Goal: Information Seeking & Learning: Compare options

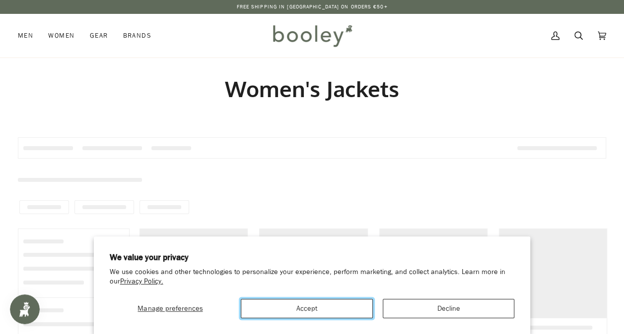
click at [295, 315] on button "Accept" at bounding box center [307, 308] width 132 height 19
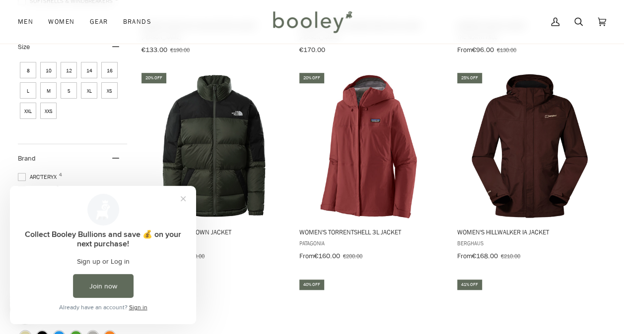
scroll to position [313, 0]
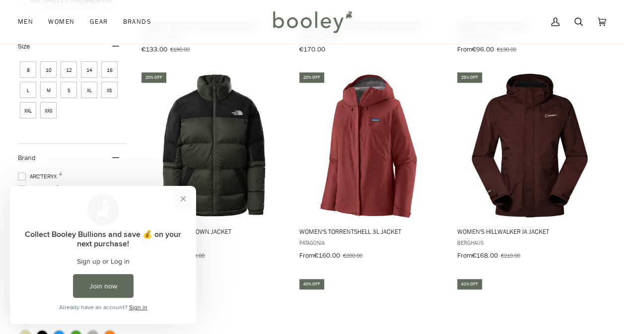
click at [187, 198] on button "Close prompt" at bounding box center [183, 199] width 18 height 18
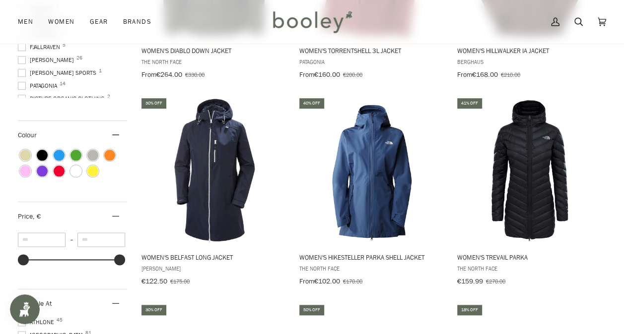
scroll to position [495, 0]
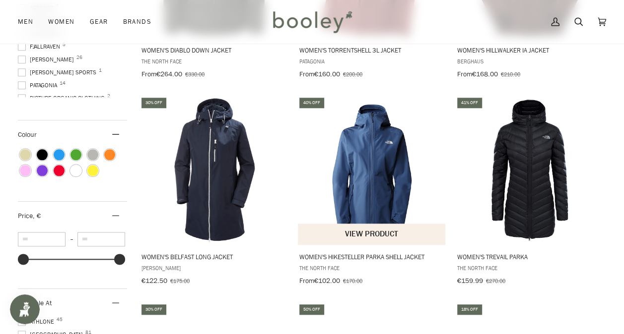
click at [375, 177] on img "Women's Hikesteller Parka Shell Jacket" at bounding box center [372, 171] width 148 height 148
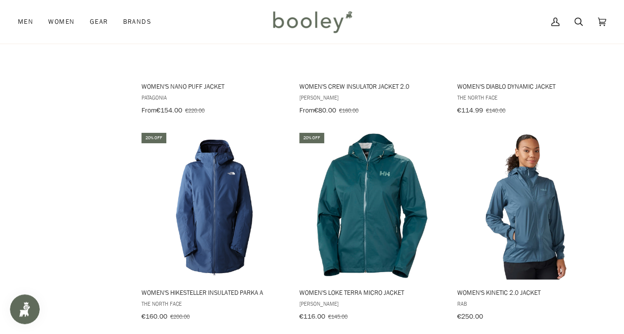
scroll to position [874, 0]
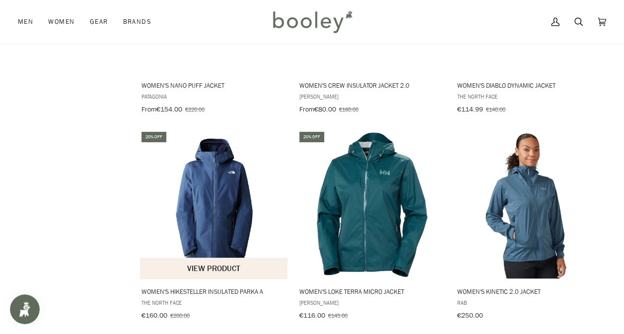
click at [208, 213] on img "Women's Hikesteller Insulated Parka A" at bounding box center [214, 205] width 148 height 148
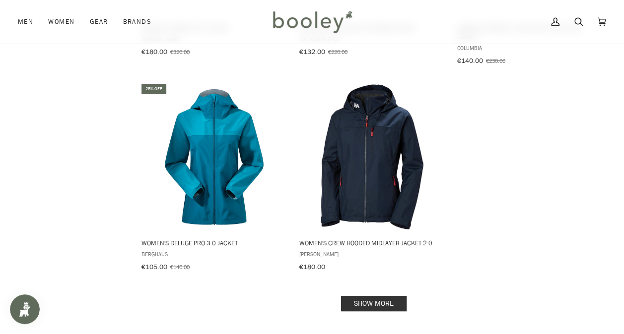
scroll to position [1345, 0]
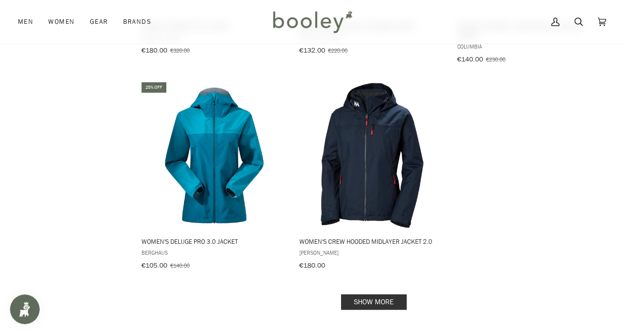
click at [361, 295] on link "Show more" at bounding box center [373, 302] width 65 height 15
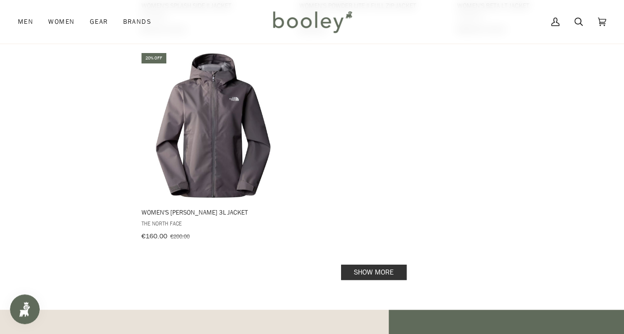
scroll to position [2841, 0]
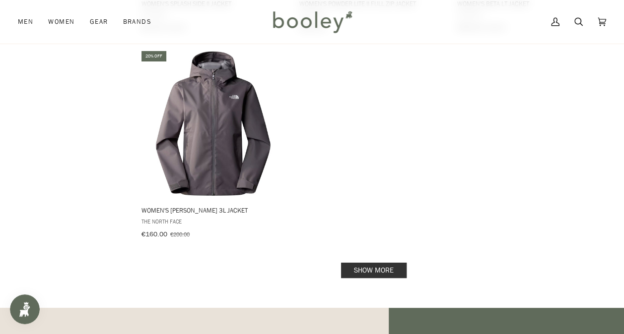
click at [377, 263] on link "Show more" at bounding box center [373, 270] width 65 height 15
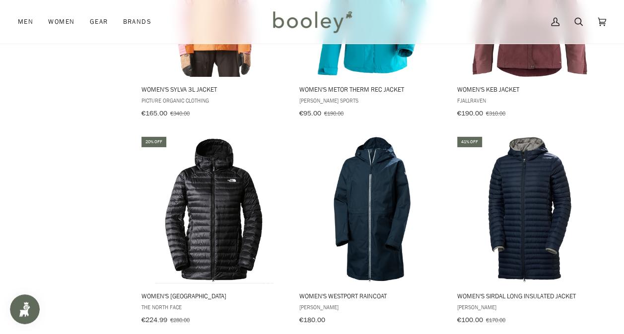
scroll to position [4053, 0]
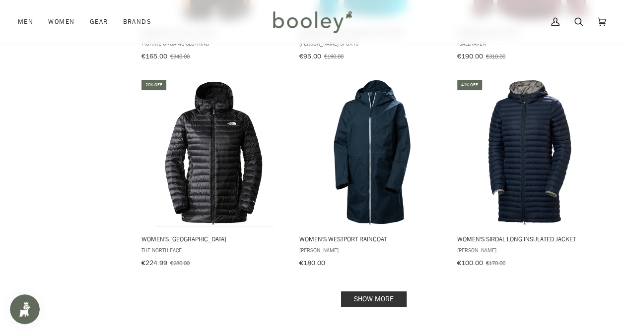
click at [368, 292] on link "Show more" at bounding box center [373, 299] width 65 height 15
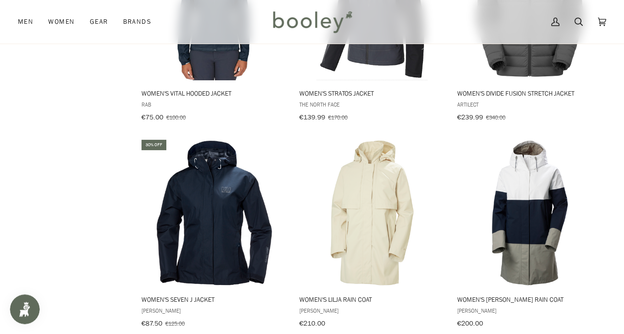
scroll to position [4613, 0]
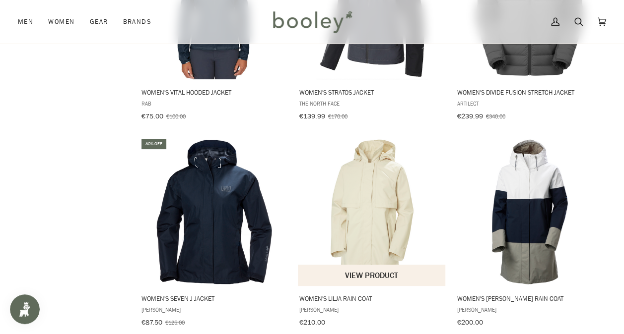
click at [372, 166] on img "Women's Lilja Rain Coat" at bounding box center [372, 212] width 148 height 148
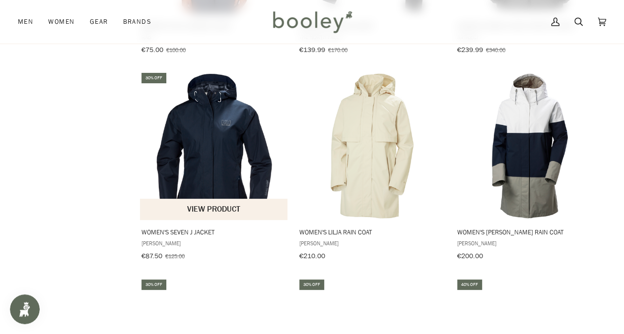
scroll to position [4664, 0]
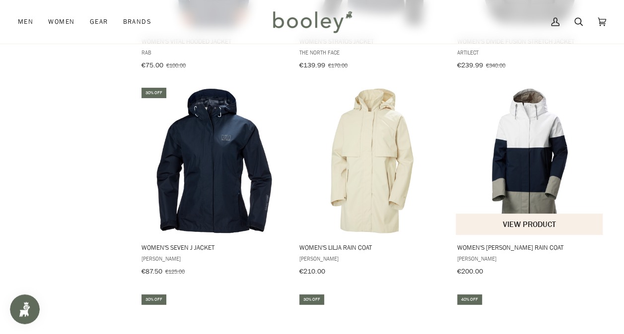
click at [520, 138] on img "Women's Koster Rain Coat" at bounding box center [529, 161] width 148 height 148
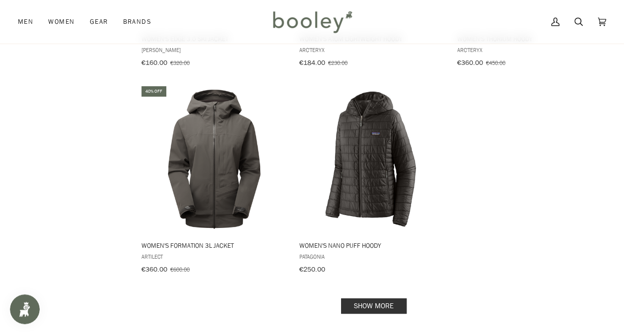
scroll to position [5493, 0]
click at [378, 298] on link "Show more" at bounding box center [373, 305] width 65 height 15
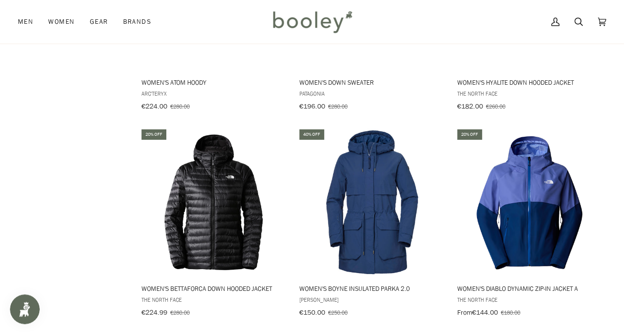
scroll to position [5863, 0]
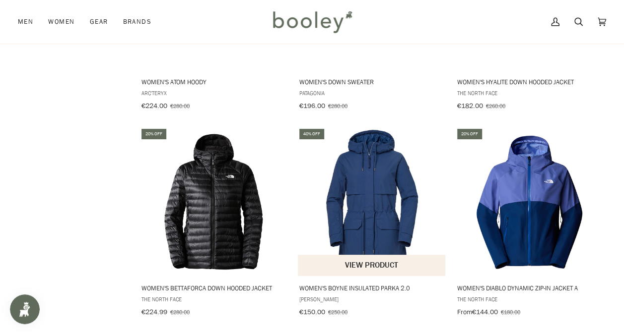
click at [381, 141] on img "Women's Boyne Insulated Parka 2.0" at bounding box center [372, 202] width 148 height 148
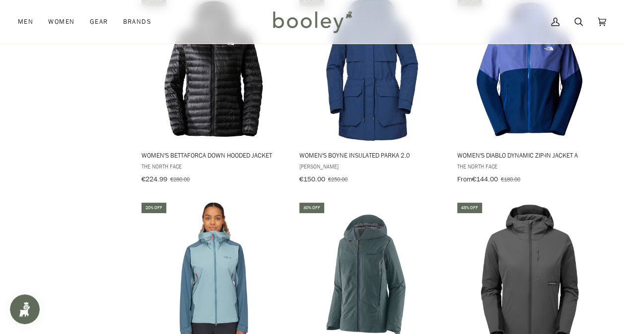
scroll to position [5891, 0]
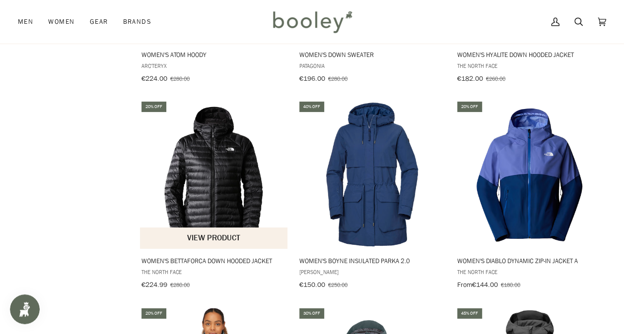
click at [227, 111] on img "Women's Bettaforca Down Hooded Jacket" at bounding box center [214, 175] width 148 height 148
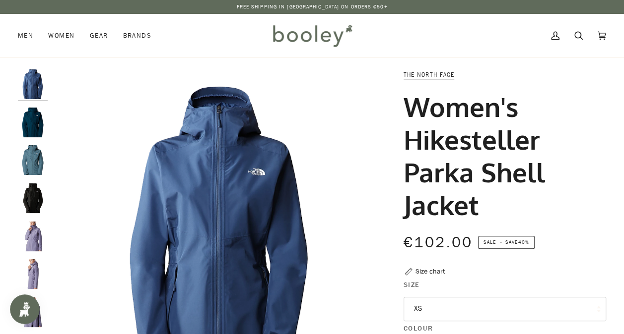
click at [32, 116] on img "The North Face Women’s Hikesteller Parka Shell Jacket Midnight Petrol - Booley …" at bounding box center [33, 123] width 30 height 30
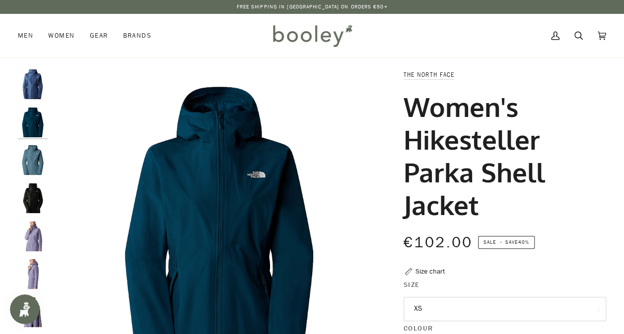
click at [33, 150] on img "Women's Hikesteller Parka Shell Jacket" at bounding box center [33, 160] width 30 height 30
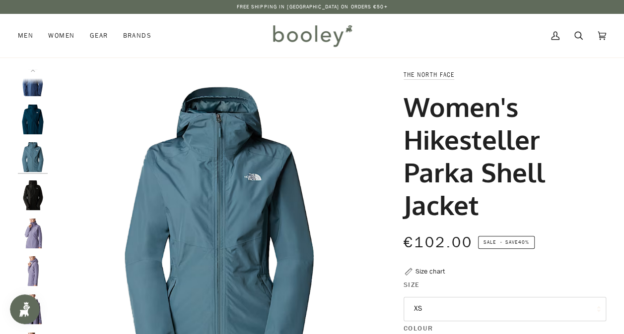
scroll to position [1, 0]
click at [30, 193] on img "Women's Hikesteller Parka Shell Jacket" at bounding box center [33, 198] width 30 height 30
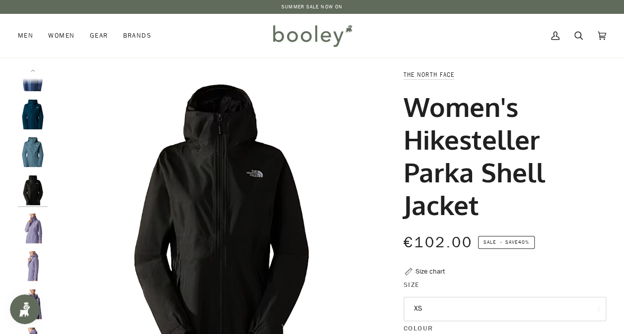
scroll to position [0, 0]
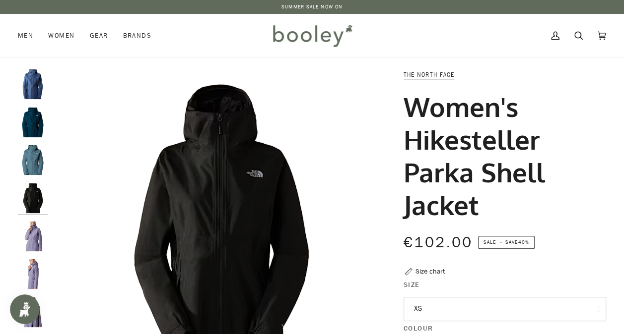
click at [30, 229] on img "The North Face Women’s Hikesteller Parka Shell Jacket - Booley Galway" at bounding box center [33, 237] width 30 height 30
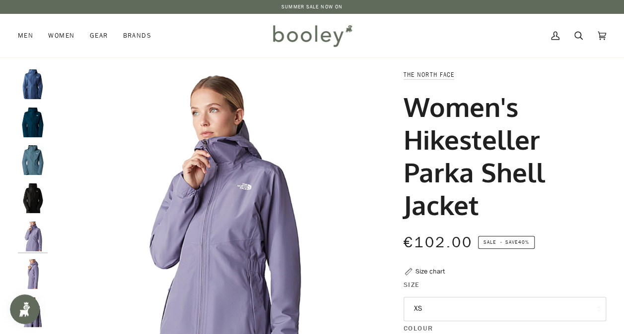
click at [31, 260] on img "The North Face Women’s Hikesteller Parka Shell Jacket - Booley Galway" at bounding box center [33, 274] width 30 height 30
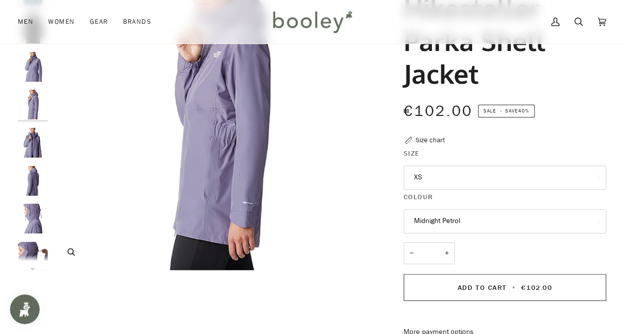
scroll to position [133, 0]
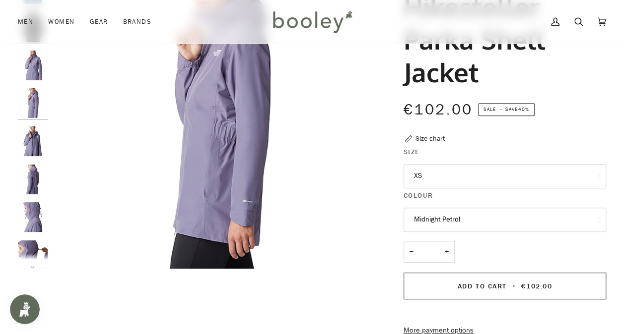
click at [464, 230] on button "Midnight Petrol" at bounding box center [504, 220] width 202 height 24
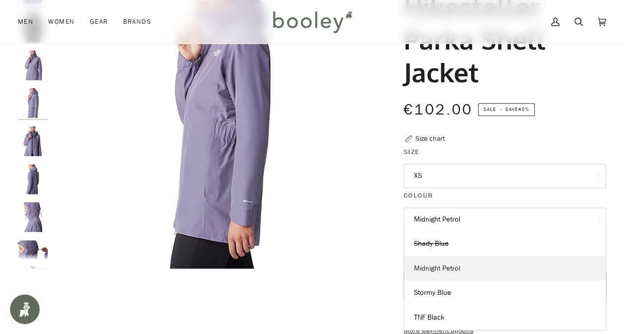
click at [443, 273] on link "Midnight Petrol" at bounding box center [504, 268] width 201 height 25
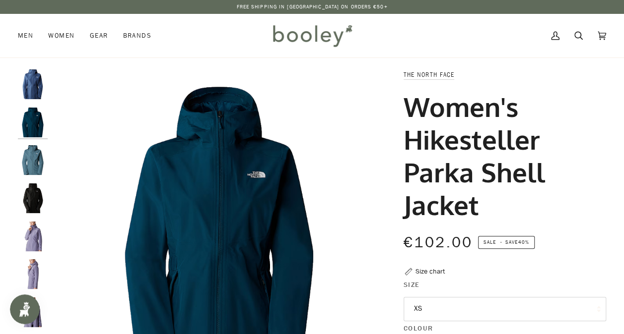
click at [37, 88] on img "The North Face Women’s Hikesteller Parka Shell Jacket Shady Blue - Booley Galway" at bounding box center [33, 84] width 30 height 30
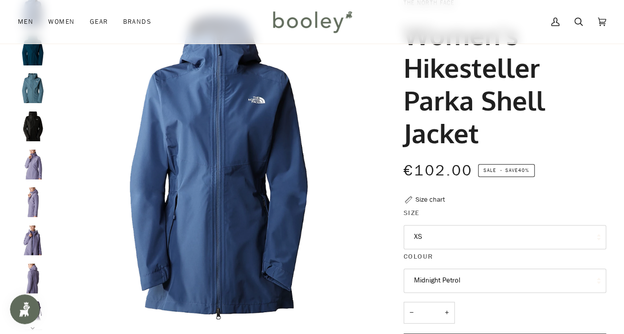
scroll to position [72, 0]
click at [452, 237] on button "XS" at bounding box center [504, 237] width 202 height 24
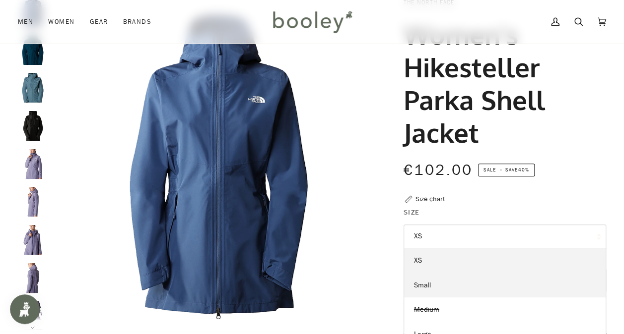
click at [430, 285] on span "Small" at bounding box center [422, 285] width 17 height 9
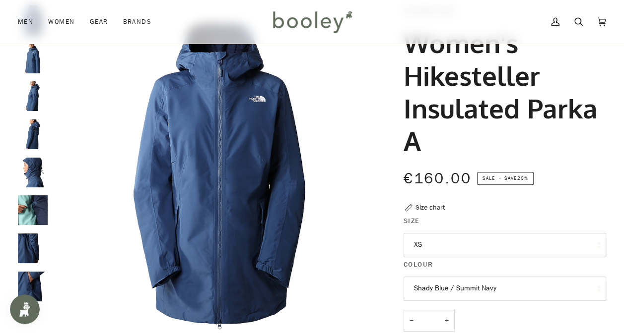
scroll to position [63, 0]
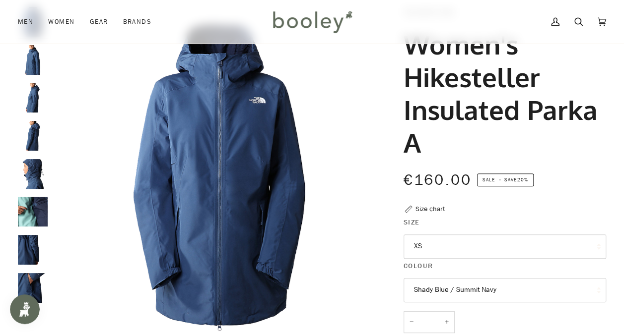
click at [437, 249] on button "XS" at bounding box center [504, 247] width 202 height 24
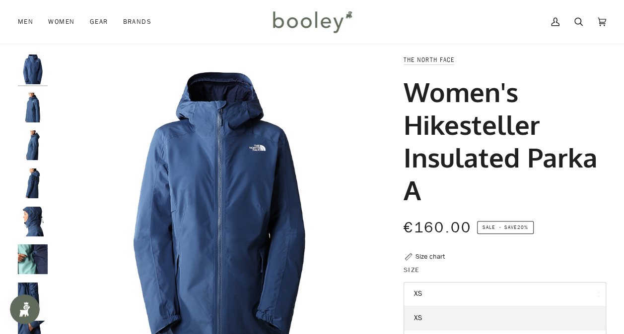
scroll to position [9, 0]
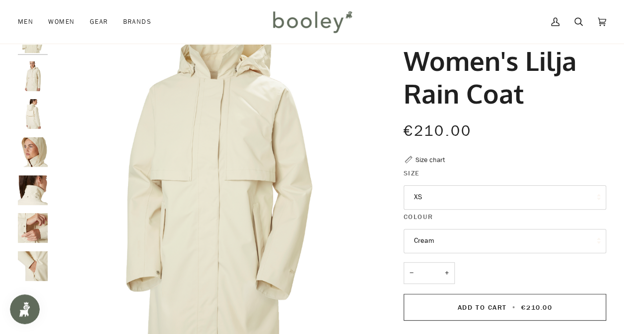
scroll to position [47, 0]
click at [30, 83] on img "Helly Hansen Women's Lilja Rain Coat Cream - Booley Galway" at bounding box center [33, 76] width 30 height 30
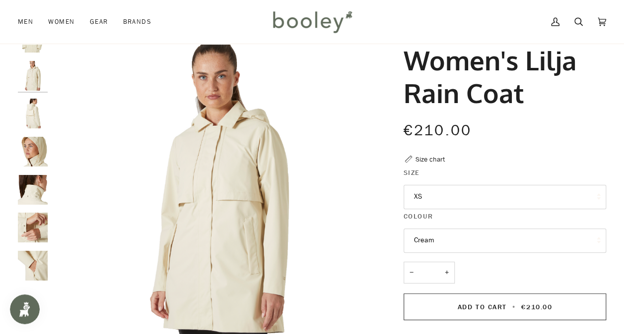
click at [32, 111] on img "Helly Hansen Women's Lilja Rain Coat Cream - Booley Galway" at bounding box center [33, 114] width 30 height 30
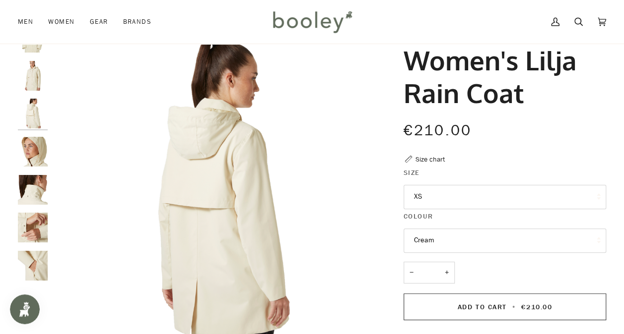
click at [36, 149] on img "Helly Hansen Women's Lilja Rain Coat Cream - Booley Galway" at bounding box center [33, 152] width 30 height 30
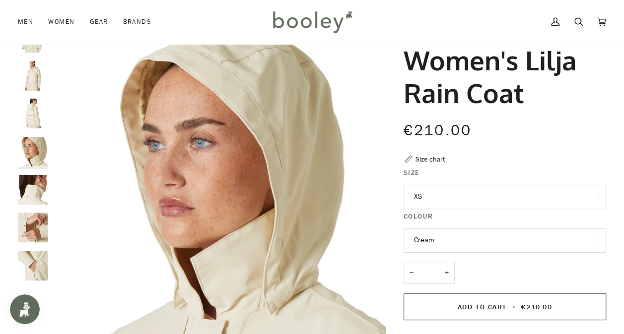
click at [38, 177] on img "Helly Hansen Women's Lilja Rain Coat Cream - Booley Galway" at bounding box center [33, 190] width 30 height 30
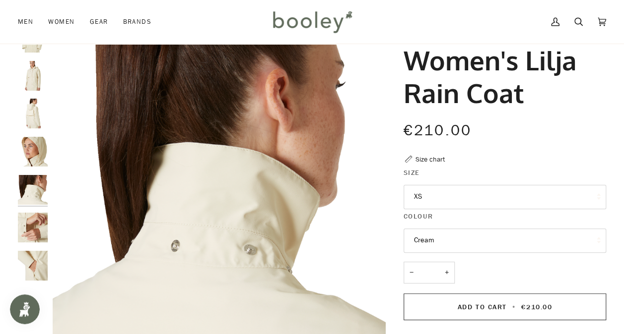
click at [34, 219] on img "Helly Hansen Women's Lilja Rain Coat Cream - Booley Galway" at bounding box center [33, 228] width 30 height 30
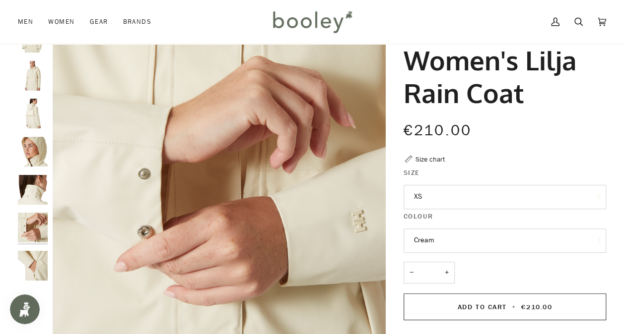
click at [34, 258] on img "Helly Hansen Women's Lilja Rain Coat Cream - Booley Galway" at bounding box center [33, 266] width 30 height 30
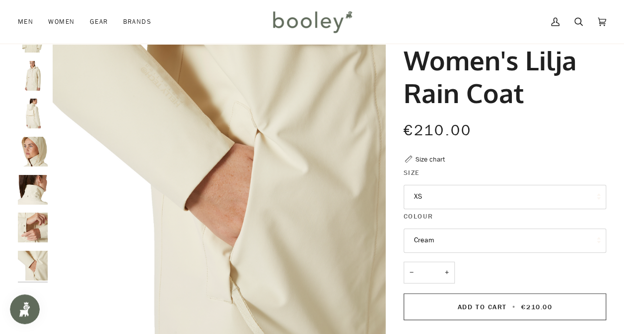
click at [29, 85] on img "Helly Hansen Women's Lilja Rain Coat Cream - Booley Galway" at bounding box center [33, 76] width 30 height 30
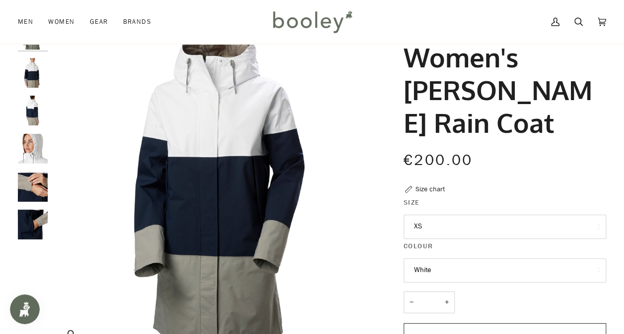
scroll to position [51, 0]
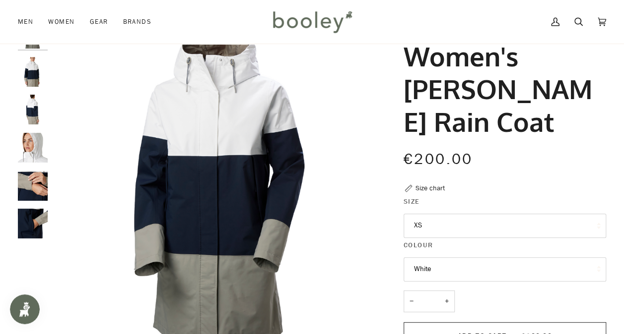
click at [37, 102] on img "Helly Hansen Women's Koster Rain Coat White - Booley Galway" at bounding box center [33, 110] width 30 height 30
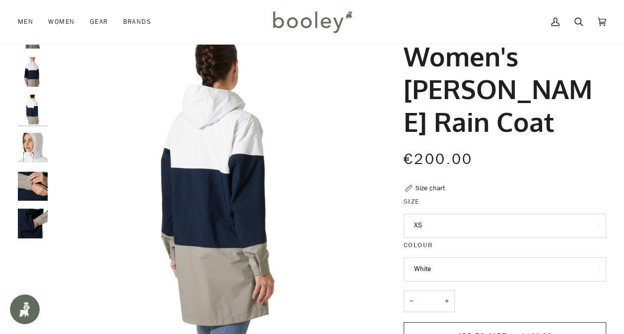
click at [39, 141] on img "Helly Hansen Women's Koster Rain Coat White - Booley Galway" at bounding box center [33, 148] width 30 height 30
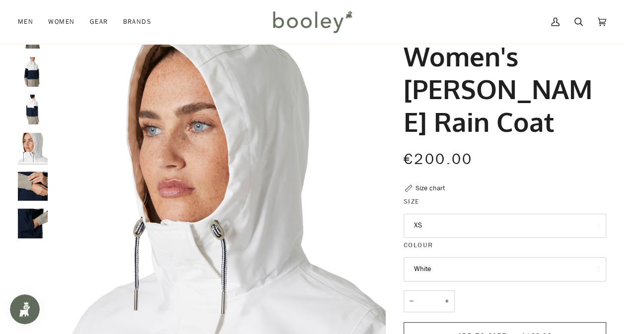
click at [38, 179] on img "Helly Hansen Women's Koster Rain Coat White - Booley Galway" at bounding box center [33, 186] width 30 height 30
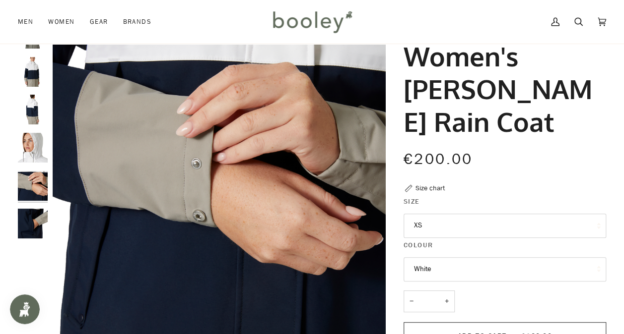
click at [33, 216] on img "Helly Hansen Women's Koster Rain Coat White - Booley Galway" at bounding box center [33, 224] width 30 height 30
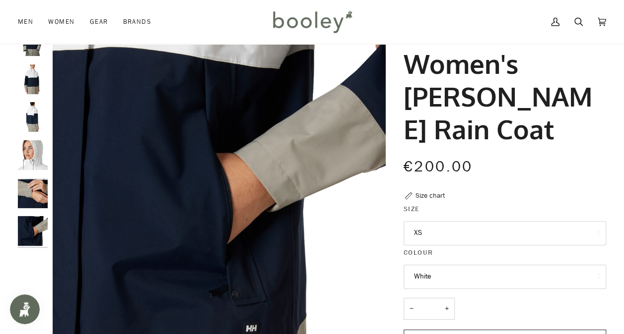
scroll to position [43, 0]
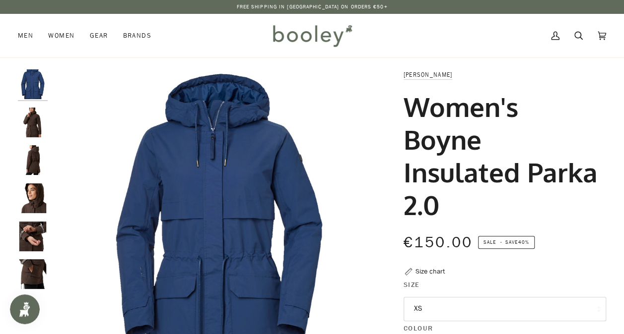
click at [34, 125] on img "Helly Hansen Women's Boyne Insulated Parka 2.0 - Booley Galway" at bounding box center [33, 123] width 30 height 30
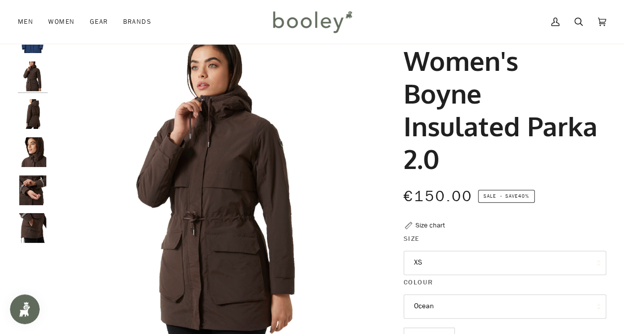
scroll to position [46, 0]
click at [39, 112] on img "Helly Hansen Women's Boyne Insulated Parka 2.0 - Booley Galway" at bounding box center [33, 115] width 30 height 30
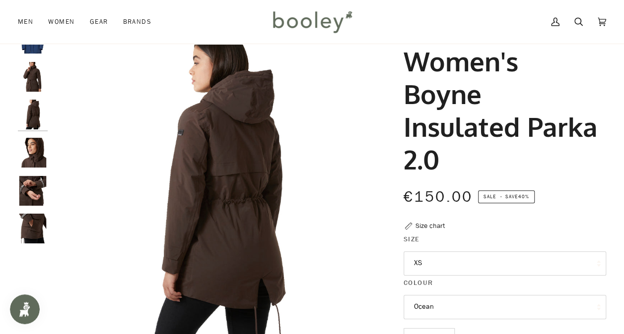
click at [33, 148] on img "Helly Hansen Women's Boyne Insulated Parka 2.0 - Booley Galway" at bounding box center [33, 153] width 30 height 30
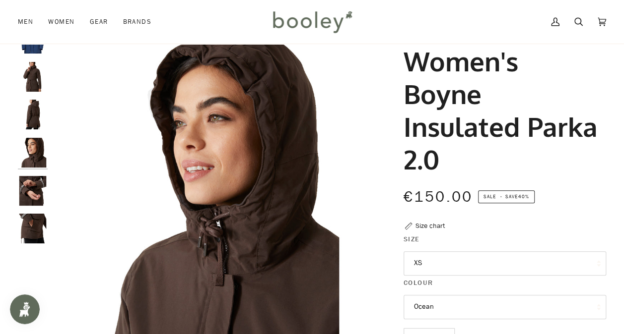
click at [33, 185] on img "Helly Hansen Women's Boyne Insulated Parka 2.0 - Booley Galway" at bounding box center [33, 191] width 30 height 30
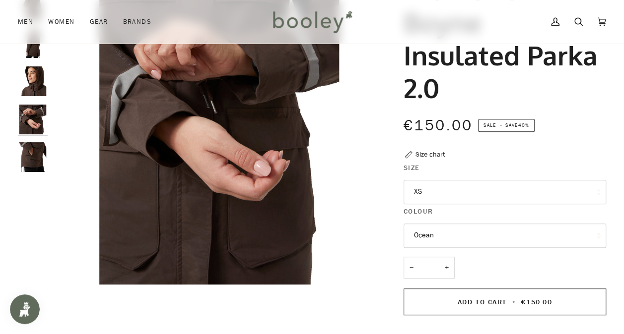
scroll to position [118, 0]
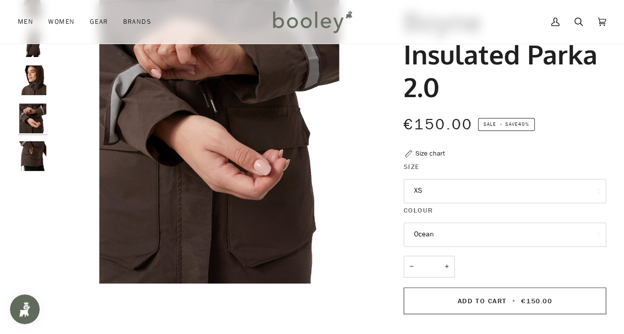
click at [34, 157] on img "Helly Hansen Women's Boyne Insulated Parka 2.0 - Booley Galway" at bounding box center [33, 156] width 30 height 30
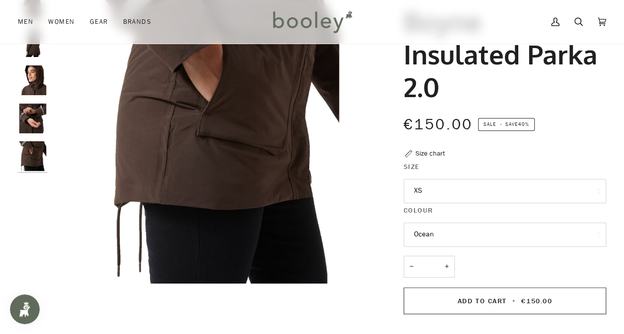
click at [458, 197] on button "XS" at bounding box center [504, 191] width 202 height 24
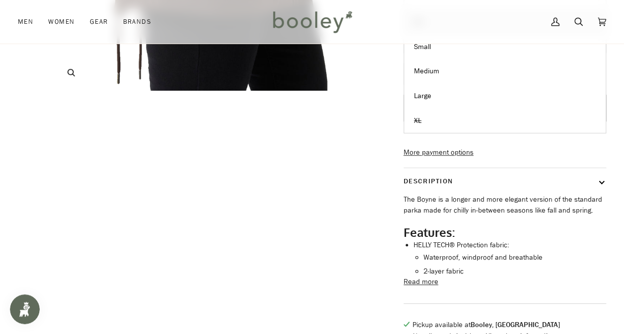
scroll to position [314, 0]
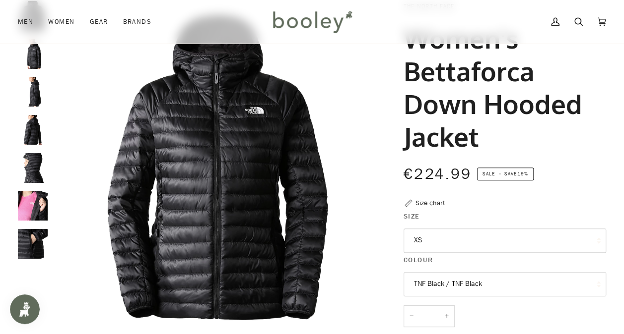
scroll to position [63, 0]
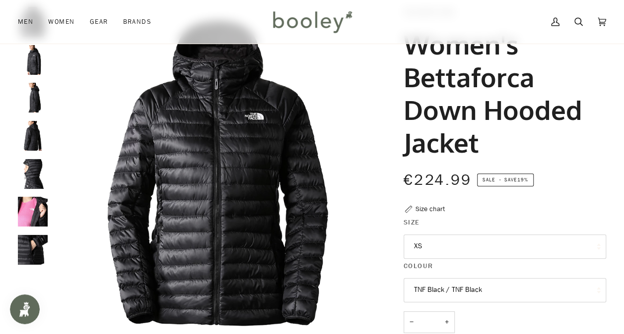
click at [443, 254] on button "XS" at bounding box center [504, 247] width 202 height 24
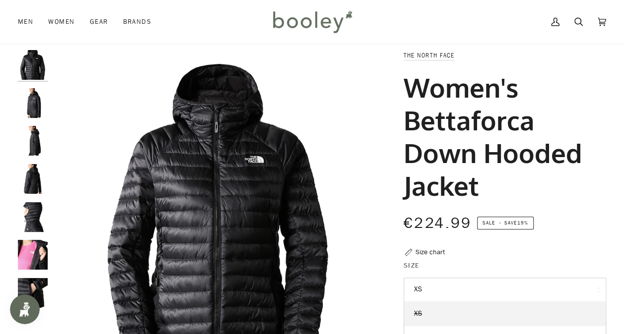
scroll to position [16, 0]
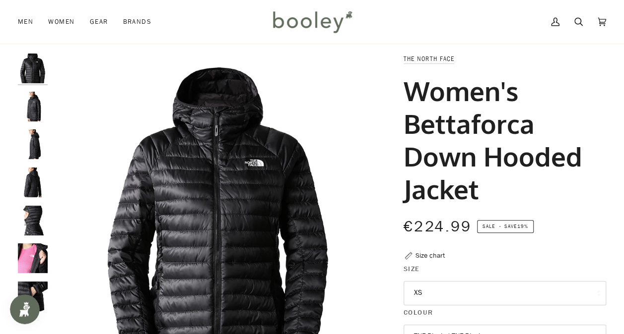
click at [33, 141] on img "The North Face Women's Bettaforca Down Hooded Jacket TNF Black / TNF Black - Bo…" at bounding box center [33, 144] width 30 height 30
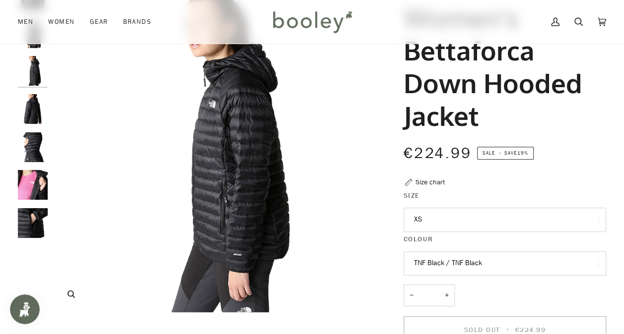
scroll to position [90, 0]
